Goal: Information Seeking & Learning: Find specific fact

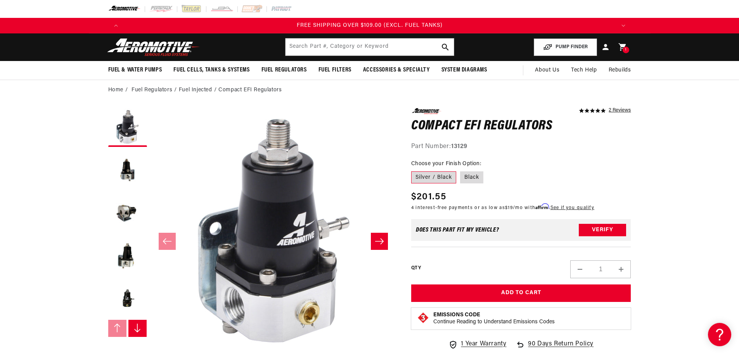
click at [326, 60] on header "Fuel & Water Pumps Back In-Tank In-Line Fuel Pumps" at bounding box center [370, 47] width 562 height 28
click at [329, 50] on input "text" at bounding box center [370, 46] width 168 height 17
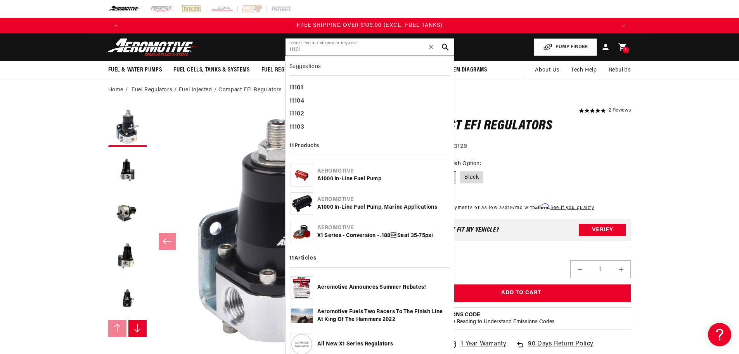
type input "11101"
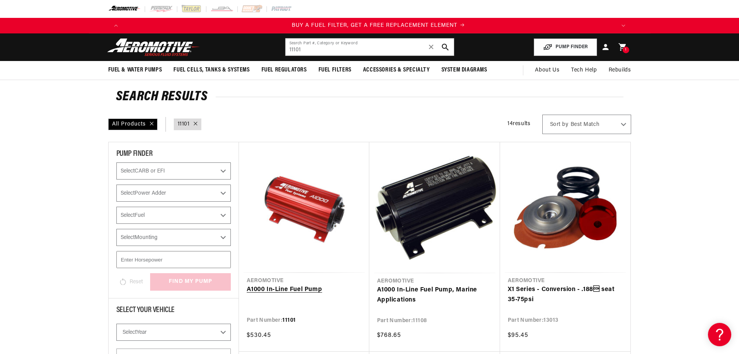
scroll to position [0, 492]
click at [278, 290] on link "A1000 In-Line Fuel Pump" at bounding box center [304, 290] width 115 height 10
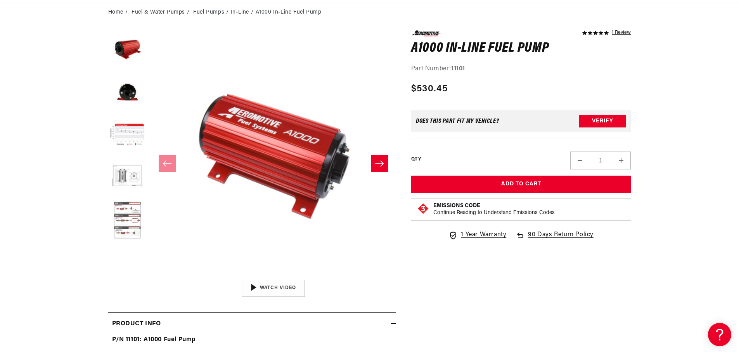
click at [128, 226] on button "Load image 6 in gallery view" at bounding box center [127, 220] width 39 height 39
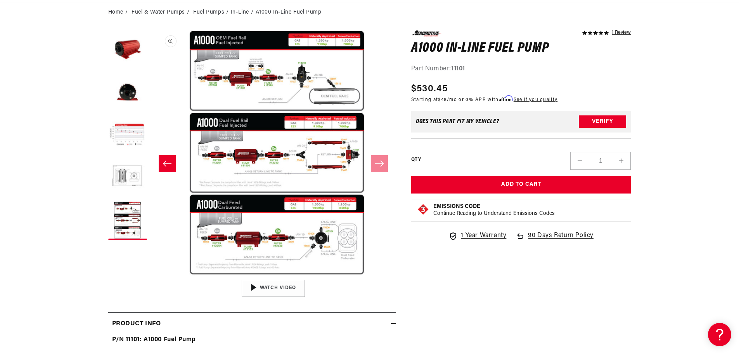
scroll to position [0, 1225]
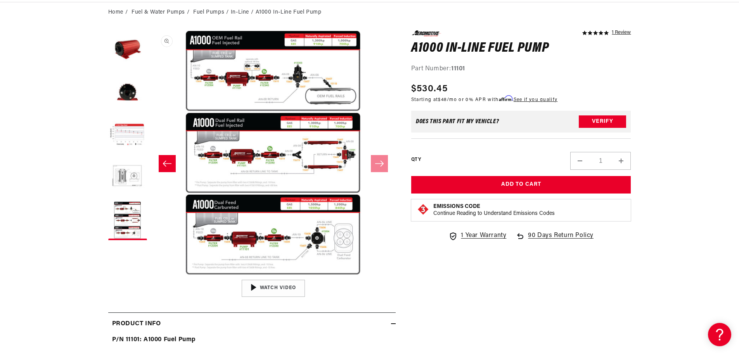
click at [151, 276] on button "Open media 6 in modal" at bounding box center [151, 276] width 0 height 0
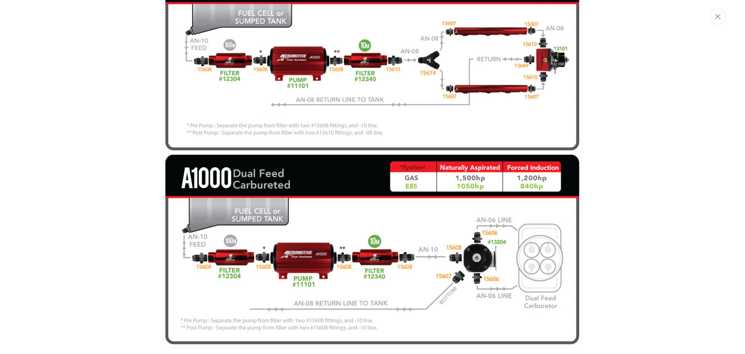
scroll to position [0, 0]
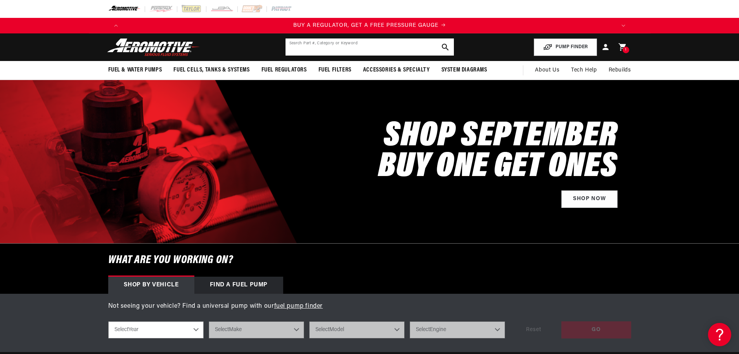
click at [394, 49] on input "text" at bounding box center [370, 46] width 168 height 17
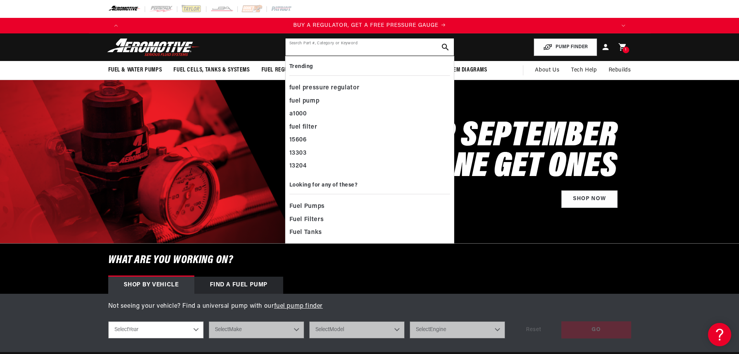
click at [389, 48] on input "text" at bounding box center [370, 46] width 168 height 17
click at [387, 48] on input "text" at bounding box center [370, 46] width 168 height 17
click at [387, 47] on input "text" at bounding box center [370, 46] width 168 height 17
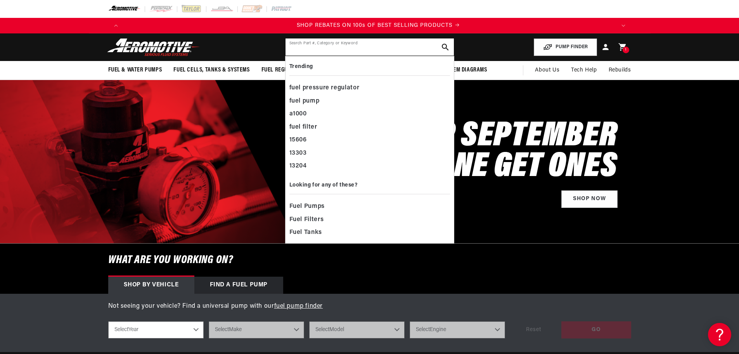
scroll to position [0, 984]
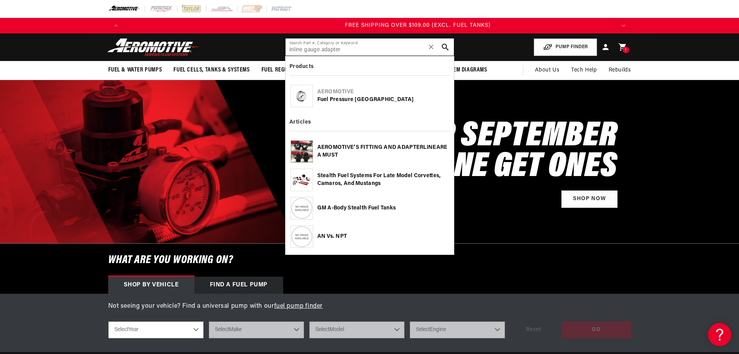
type input "inline gauge adapter"
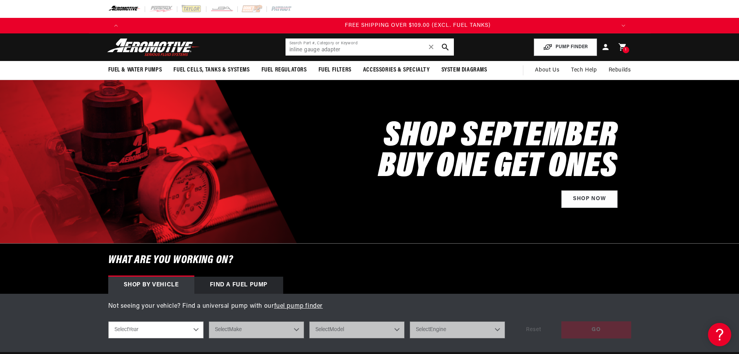
scroll to position [0, 1477]
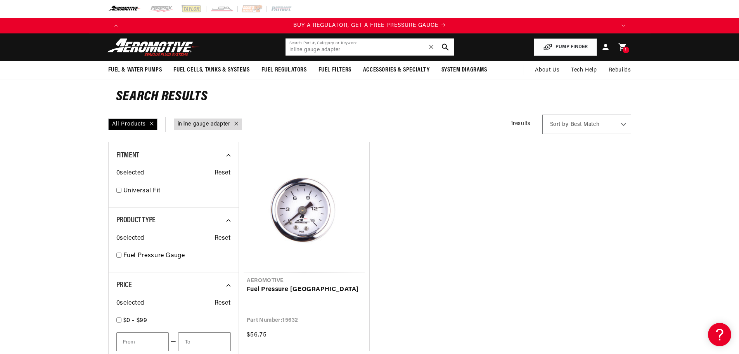
click at [333, 48] on input "inline gauge adapter" at bounding box center [370, 46] width 168 height 17
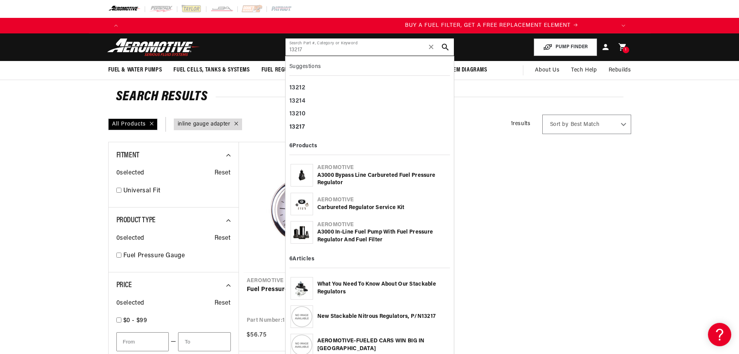
type input "13217"
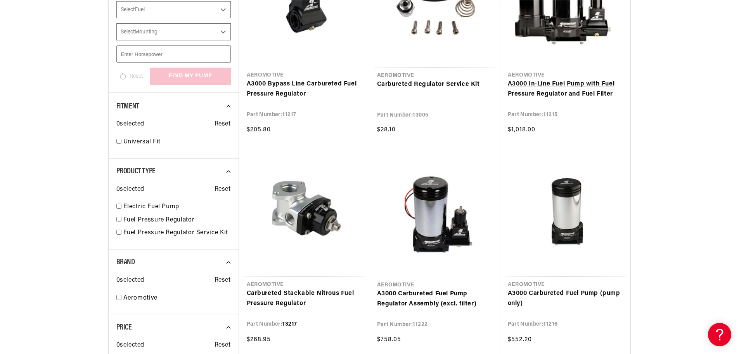
scroll to position [272, 0]
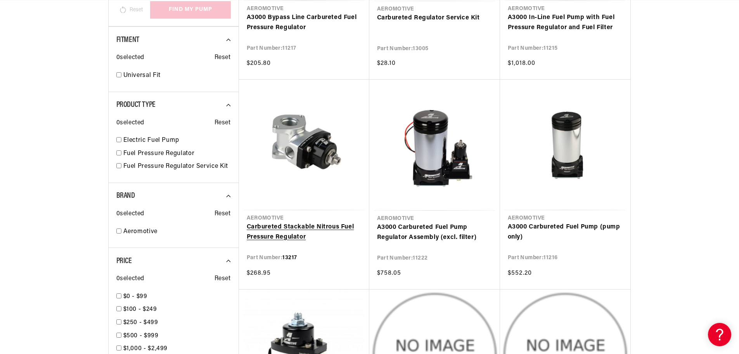
click at [304, 226] on link "Carbureted Stackable Nitrous Fuel Pressure Regulator" at bounding box center [304, 232] width 115 height 20
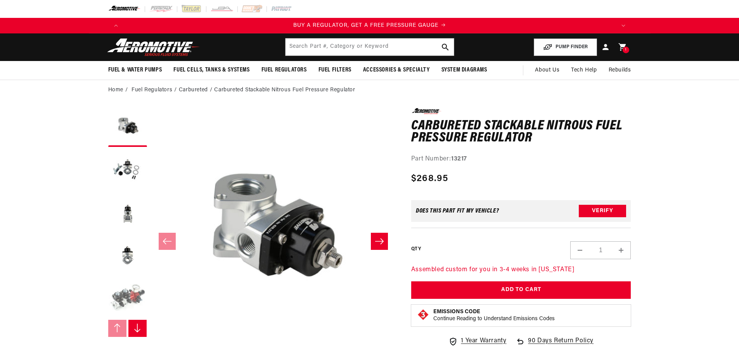
click at [127, 288] on button "Load image 5 in gallery view" at bounding box center [127, 298] width 39 height 39
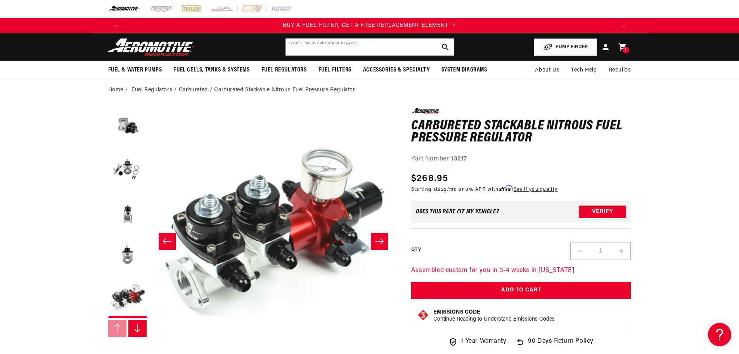
click at [386, 47] on input "text" at bounding box center [370, 46] width 168 height 17
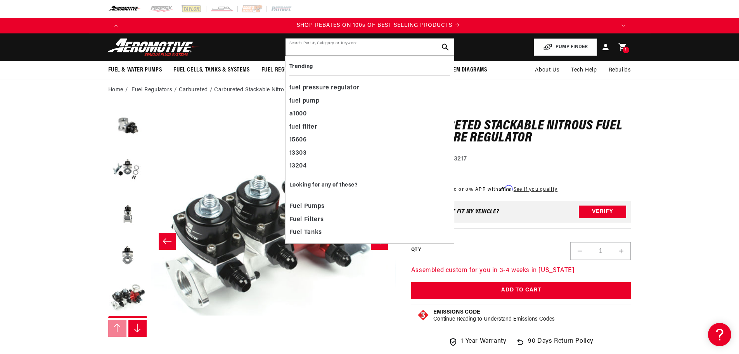
scroll to position [0, 984]
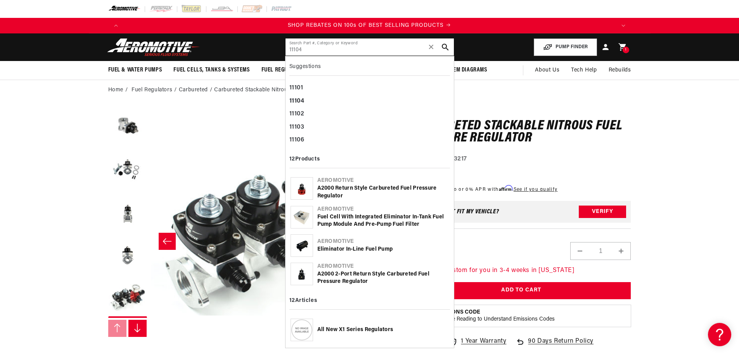
type input "11104"
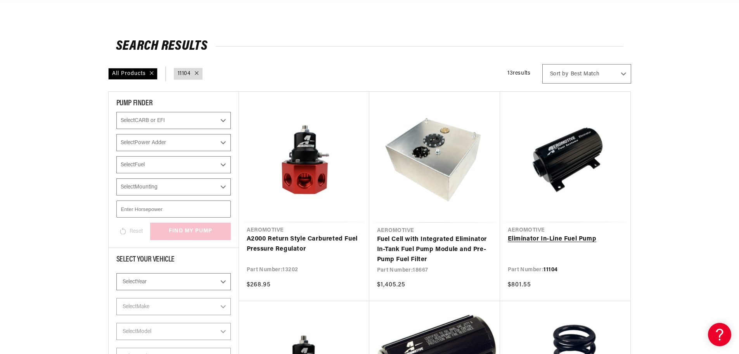
scroll to position [116, 0]
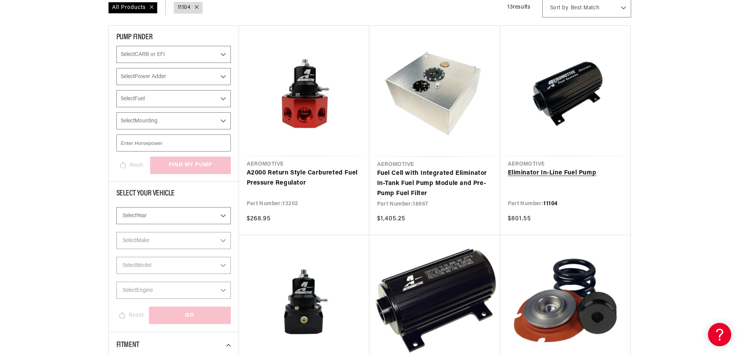
click at [582, 168] on link "Eliminator In-Line Fuel Pump" at bounding box center [565, 173] width 115 height 10
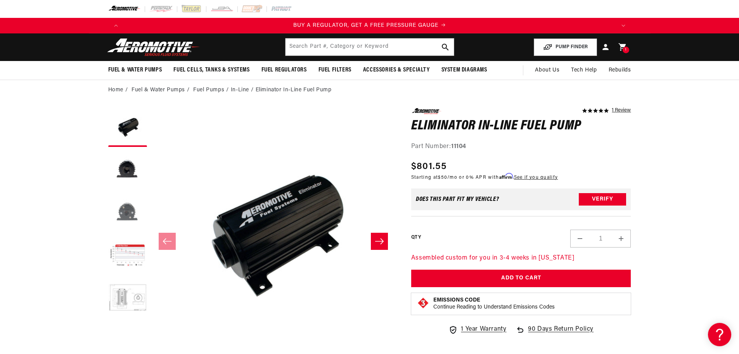
click at [135, 216] on button "Load image 3 in gallery view" at bounding box center [127, 212] width 39 height 39
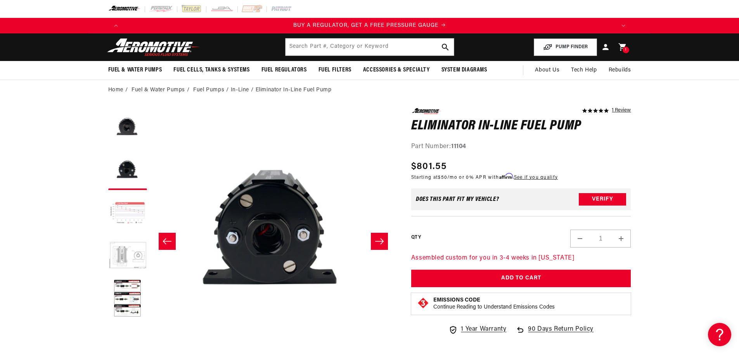
scroll to position [43, 0]
click at [138, 291] on button "Load image 6 in gallery view" at bounding box center [127, 298] width 39 height 39
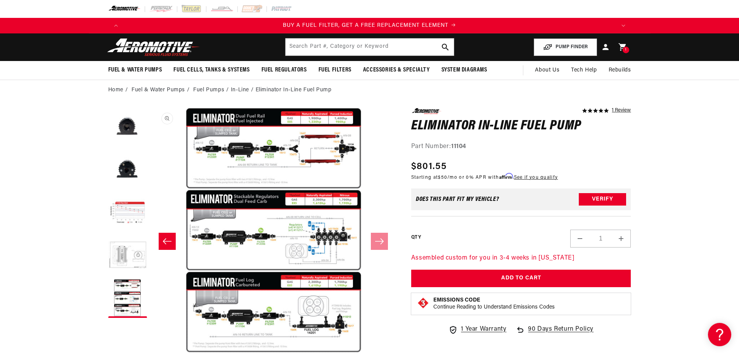
scroll to position [0, 1225]
click at [151, 353] on button "Open media 6 in modal" at bounding box center [151, 353] width 0 height 0
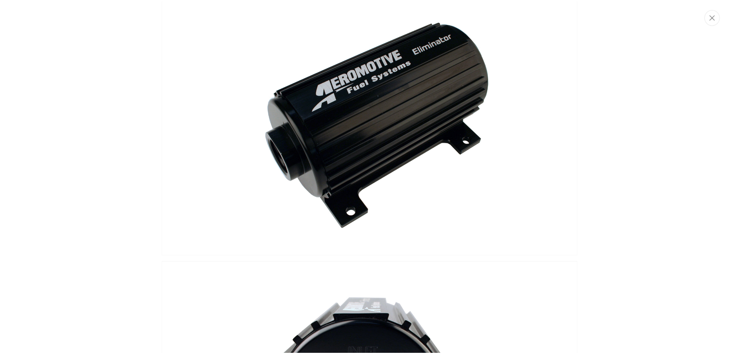
scroll to position [0, 0]
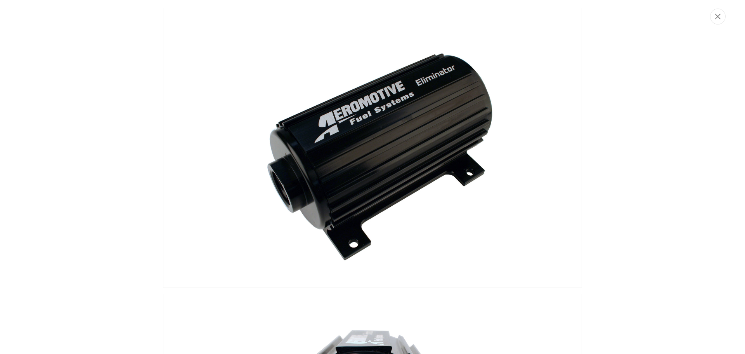
click at [720, 20] on button "Close" at bounding box center [718, 17] width 16 height 16
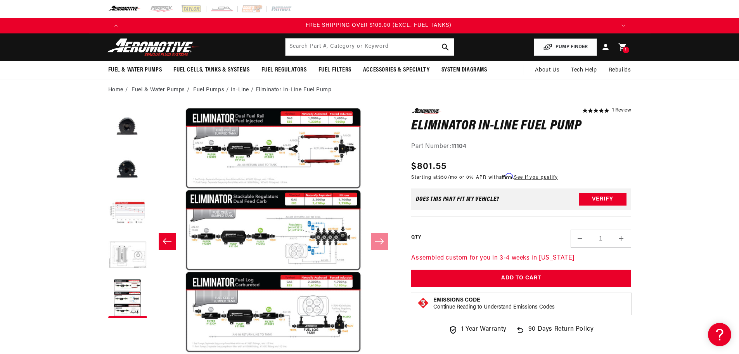
click at [389, 59] on header "Fuel & Water Pumps Back In-Tank In-Line Fuel Pumps" at bounding box center [370, 47] width 562 height 28
click at [391, 51] on input "text" at bounding box center [370, 46] width 168 height 17
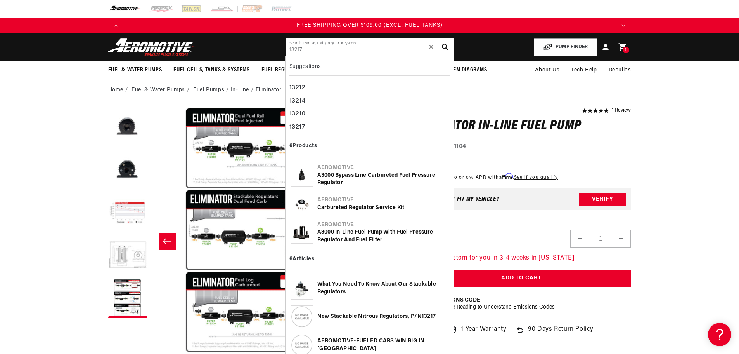
type input "13217"
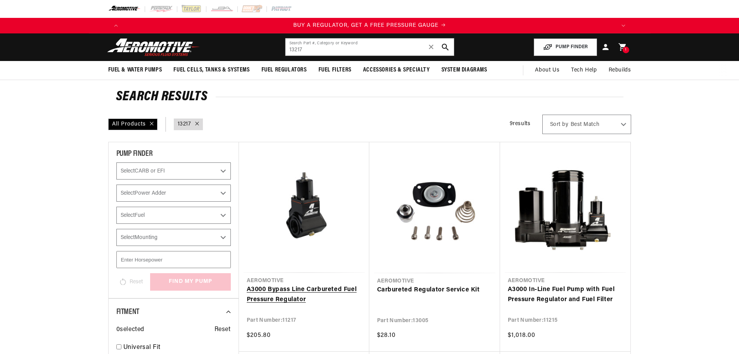
click at [321, 285] on link "A3000 Bypass Line Carbureted Fuel Pressure Regulator" at bounding box center [304, 295] width 115 height 20
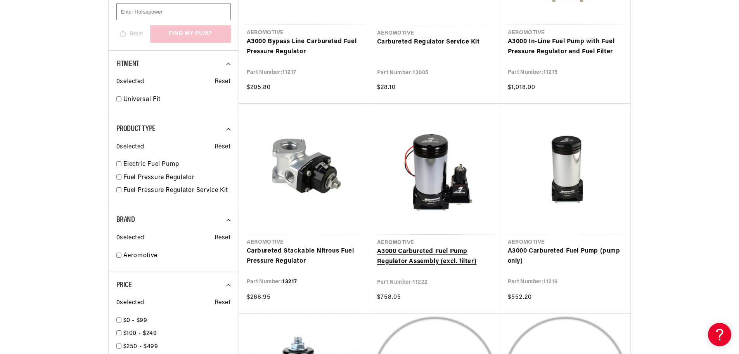
scroll to position [272, 0]
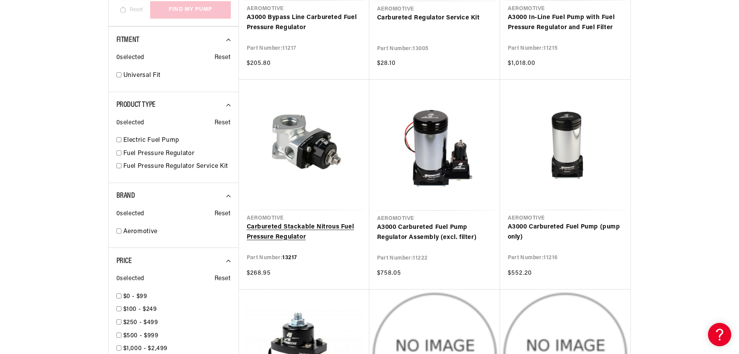
click at [320, 222] on link "Carbureted Stackable Nitrous Fuel Pressure Regulator" at bounding box center [304, 232] width 115 height 20
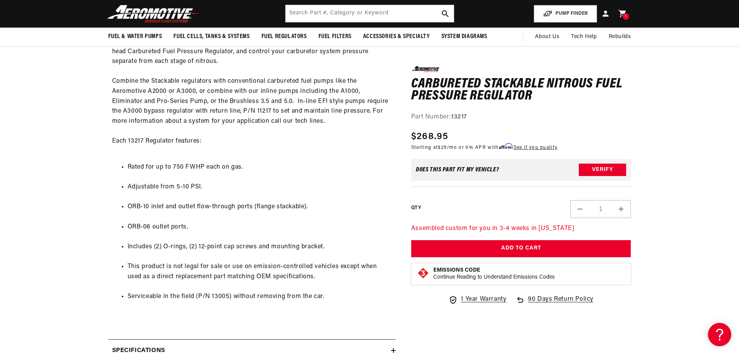
scroll to position [349, 0]
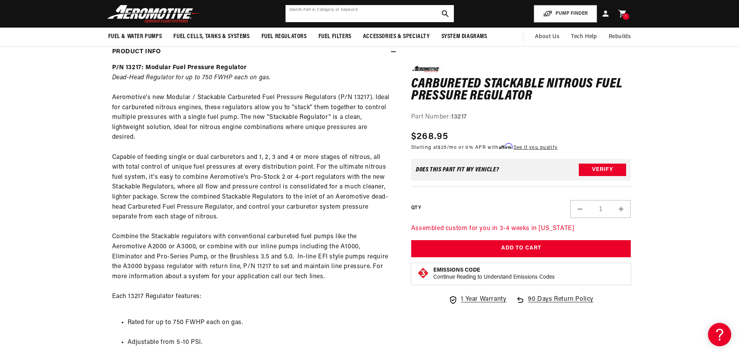
click at [361, 14] on input "text" at bounding box center [370, 13] width 168 height 17
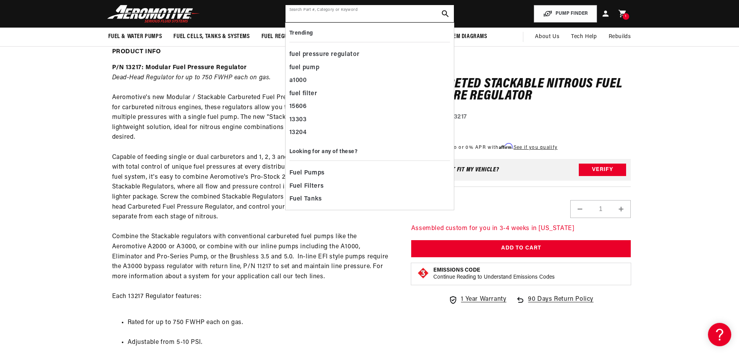
scroll to position [0, 492]
type input "i"
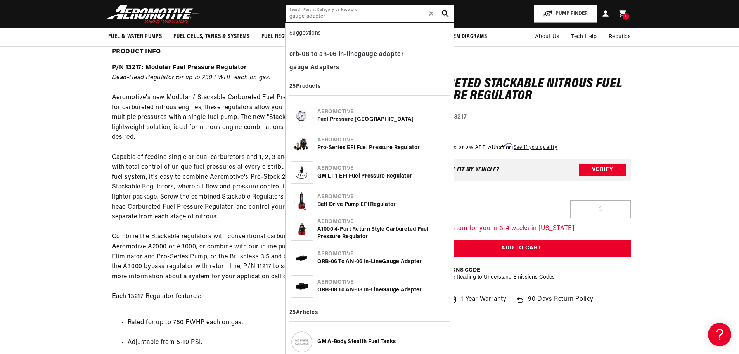
type input "gauge adapter"
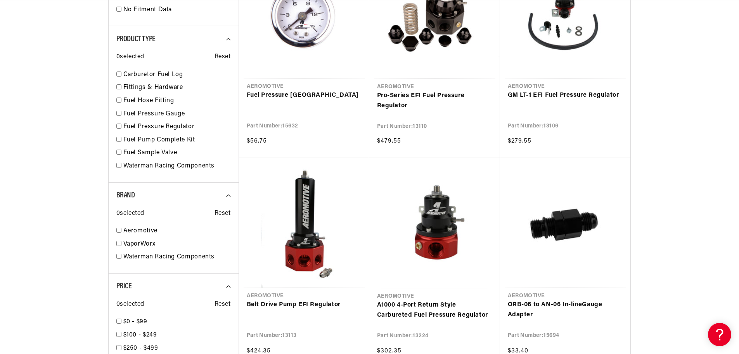
scroll to position [349, 0]
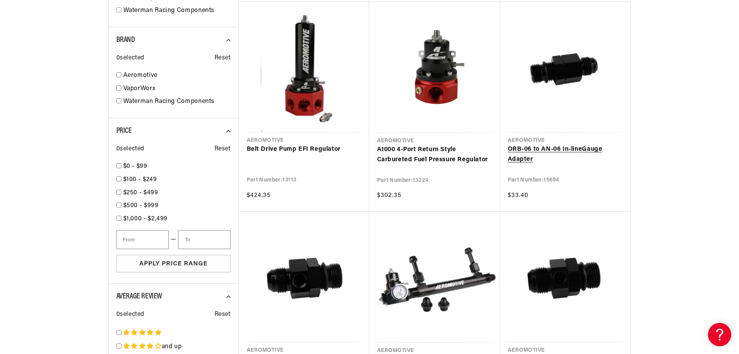
click at [598, 149] on link "ORB-06 to AN-06 In-line Gauge Adapter" at bounding box center [565, 154] width 115 height 20
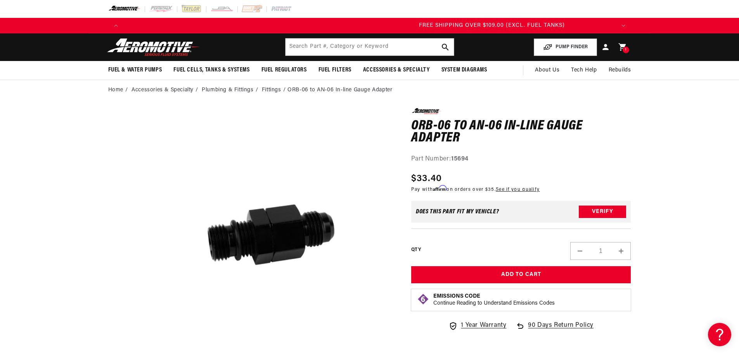
scroll to position [0, 1436]
